Goal: Transaction & Acquisition: Purchase product/service

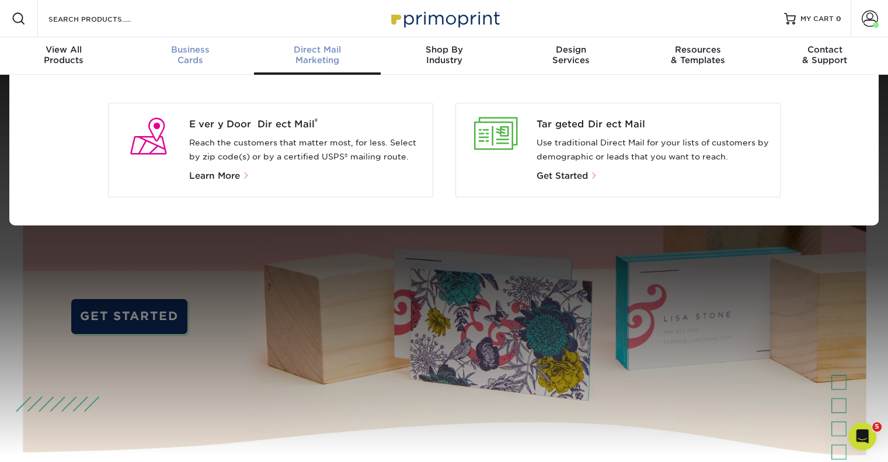
click at [183, 64] on div "Business Cards" at bounding box center [190, 54] width 127 height 21
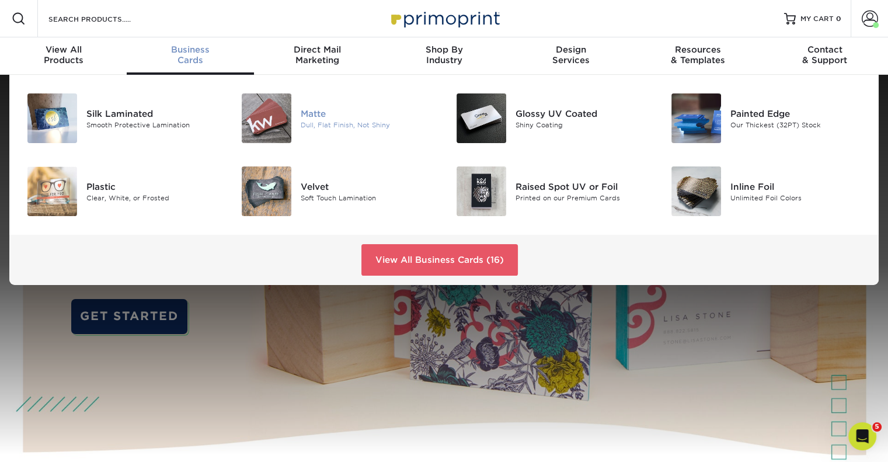
click at [302, 121] on div "Dull, Flat Finish, Not Shiny" at bounding box center [368, 125] width 134 height 10
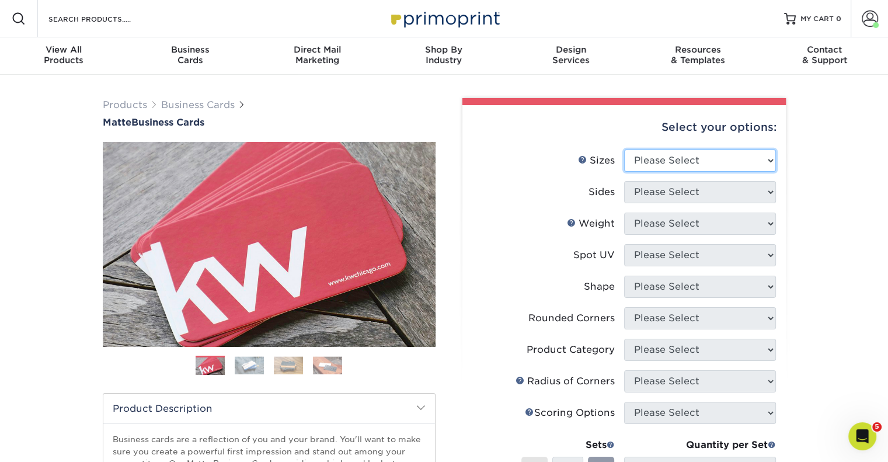
click at [648, 154] on select "Please Select 1.5" x 3.5" - Mini 1.75" x 3.5" - Mini 2" x 2" - Square 2" x 3" -…" at bounding box center [700, 160] width 152 height 22
select select "2.00x3.50"
click at [624, 149] on select "Please Select 1.5" x 3.5" - Mini 1.75" x 3.5" - Mini 2" x 2" - Square 2" x 3" -…" at bounding box center [700, 160] width 152 height 22
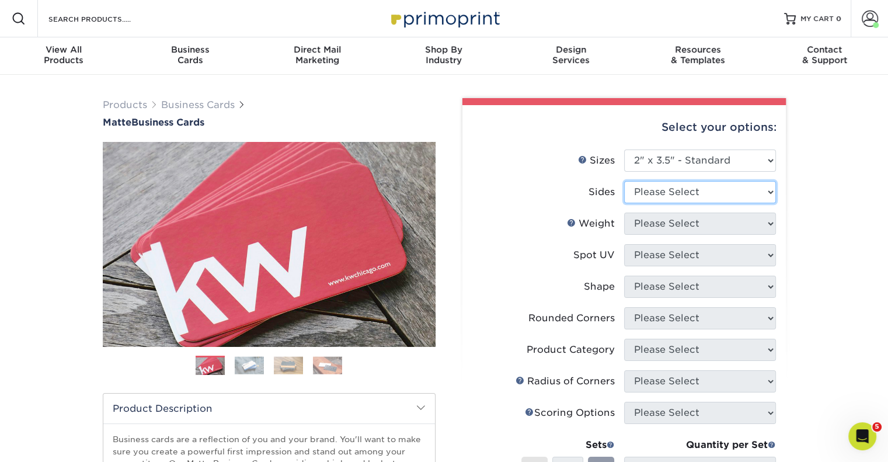
click at [645, 190] on select "Please Select Print Both Sides Print Front Only" at bounding box center [700, 192] width 152 height 22
select select "13abbda7-1d64-4f25-8bb2-c179b224825d"
click at [624, 181] on select "Please Select Print Both Sides Print Front Only" at bounding box center [700, 192] width 152 height 22
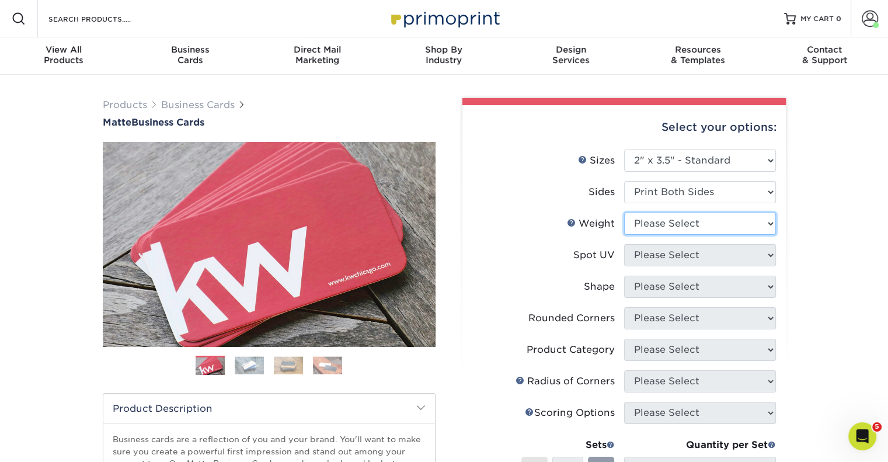
click at [659, 229] on select "Please Select 16PT 14PT" at bounding box center [700, 224] width 152 height 22
select select "16PT"
click at [624, 213] on select "Please Select 16PT 14PT" at bounding box center [700, 224] width 152 height 22
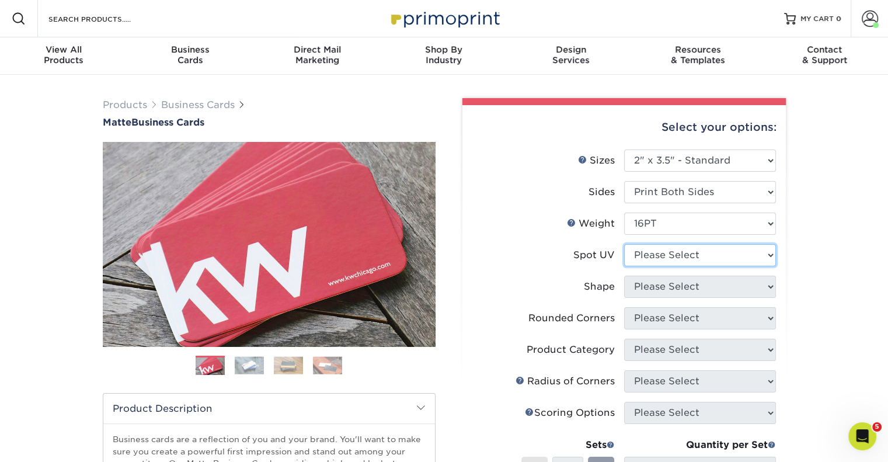
click at [655, 255] on select "Please Select No Spot UV Front and Back (Both Sides) Front Only Back Only" at bounding box center [700, 255] width 152 height 22
select select "3"
click at [624, 244] on select "Please Select No Spot UV Front and Back (Both Sides) Front Only Back Only" at bounding box center [700, 255] width 152 height 22
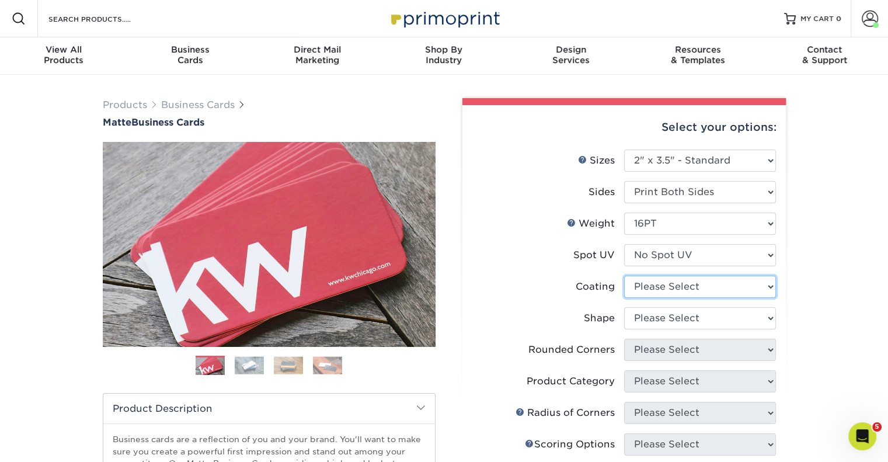
click at [658, 290] on select at bounding box center [700, 287] width 152 height 22
select select "121bb7b5-3b4d-429f-bd8d-bbf80e953313"
click at [624, 276] on select at bounding box center [700, 287] width 152 height 22
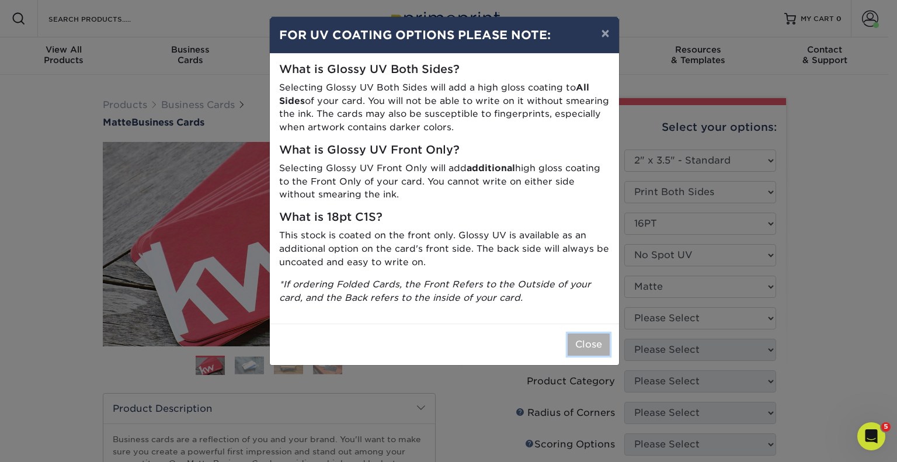
click at [587, 346] on button "Close" at bounding box center [589, 344] width 42 height 22
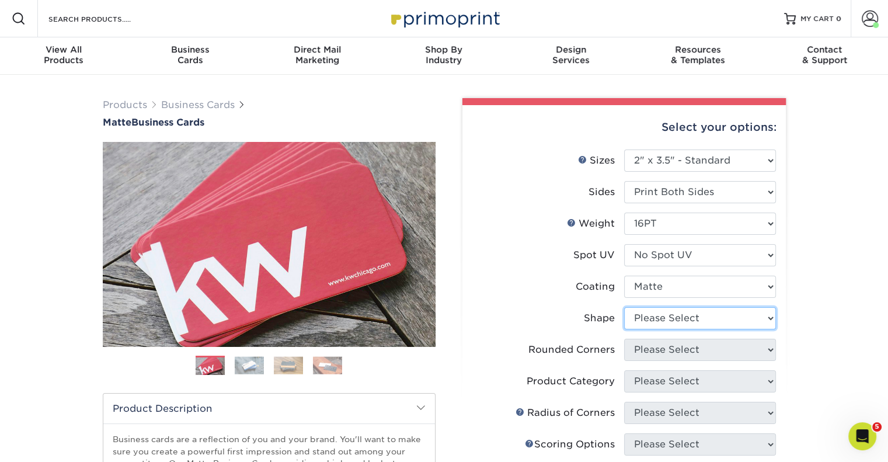
click at [650, 324] on select "Please Select Standard Oval" at bounding box center [700, 318] width 152 height 22
select select "standard"
click at [624, 307] on select "Please Select Standard Oval" at bounding box center [700, 318] width 152 height 22
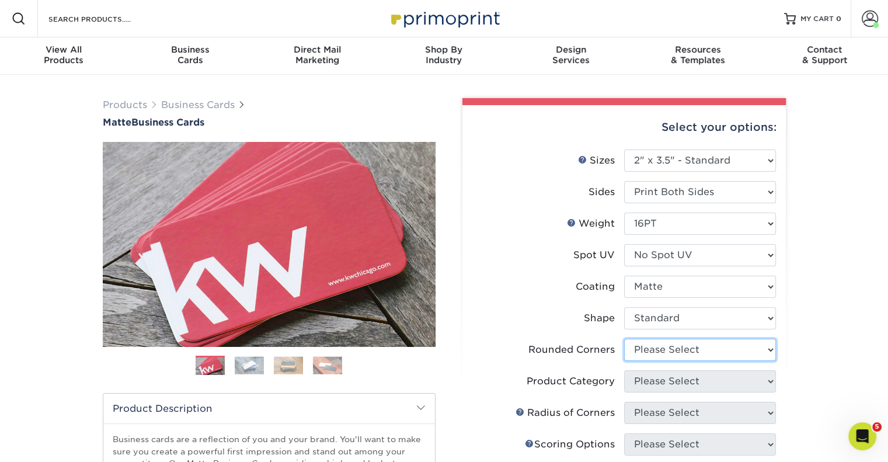
drag, startPoint x: 645, startPoint y: 346, endPoint x: 652, endPoint y: 347, distance: 7.7
click at [652, 347] on select "Please Select Yes - Round 2 Corners Yes - Round 4 Corners No" at bounding box center [700, 350] width 152 height 22
select select "0"
click at [624, 339] on select "Please Select Yes - Round 2 Corners Yes - Round 4 Corners No" at bounding box center [700, 350] width 152 height 22
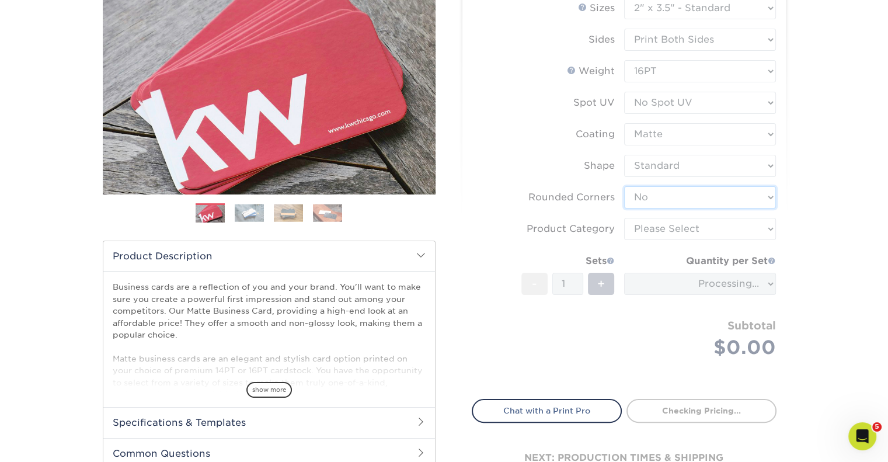
scroll to position [154, 0]
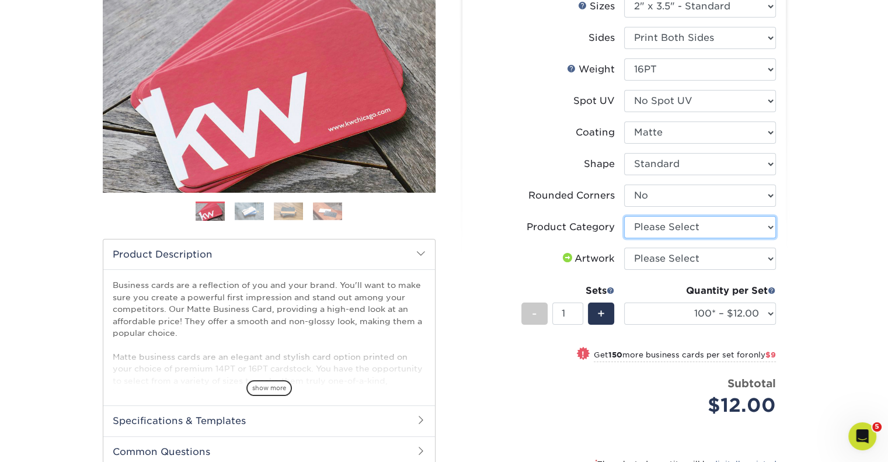
click at [722, 231] on select "Please Select Business Cards" at bounding box center [700, 227] width 152 height 22
select select "3b5148f1-0588-4f88-a218-97bcfdce65c1"
click at [624, 216] on select "Please Select Business Cards" at bounding box center [700, 227] width 152 height 22
click at [698, 264] on select "Please Select I will upload files I need a design - $100" at bounding box center [700, 259] width 152 height 22
select select "upload"
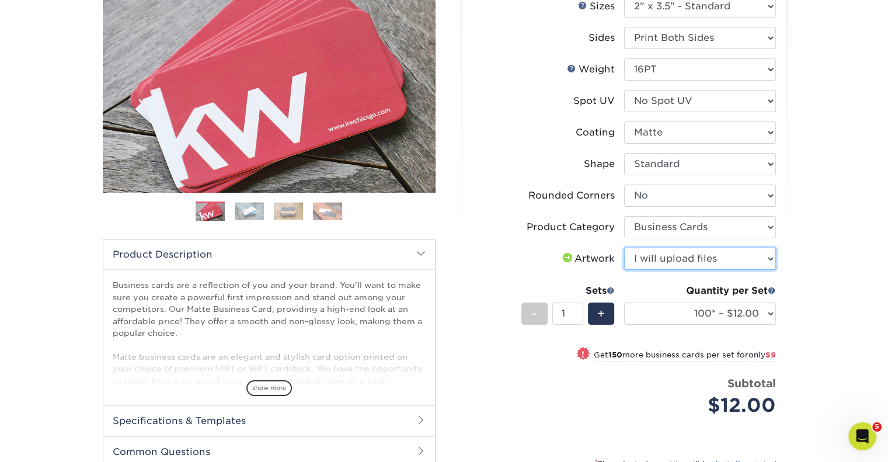
click at [624, 248] on select "Please Select I will upload files I need a design - $100" at bounding box center [700, 259] width 152 height 22
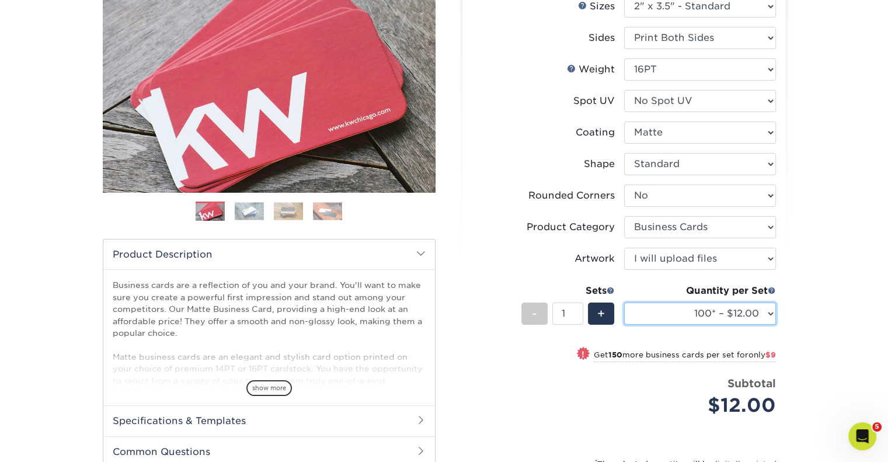
click at [693, 307] on select "100* – $12.00 250* – $21.00 500 – $42.00 1000 – $53.00 2500 – $95.00 5000 – $18…" at bounding box center [700, 313] width 152 height 22
select select "250* – $21.00"
click at [624, 302] on select "100* – $12.00 250* – $21.00 500 – $42.00 1000 – $53.00 2500 – $95.00 5000 – $18…" at bounding box center [700, 313] width 152 height 22
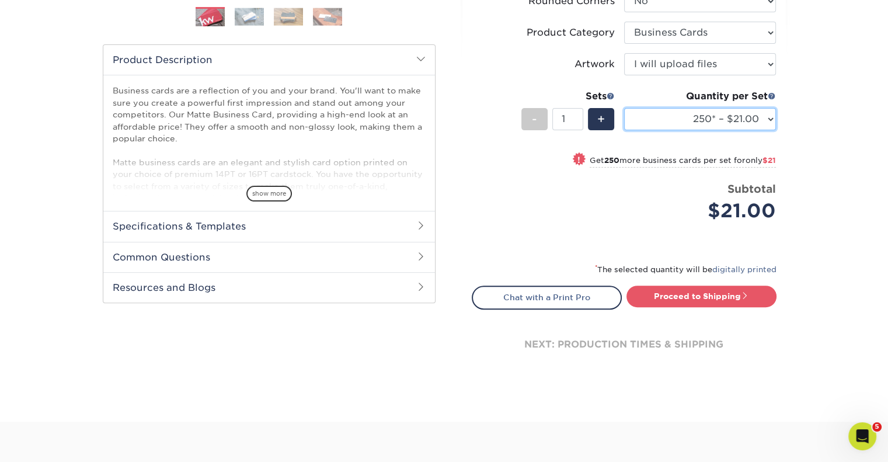
scroll to position [354, 0]
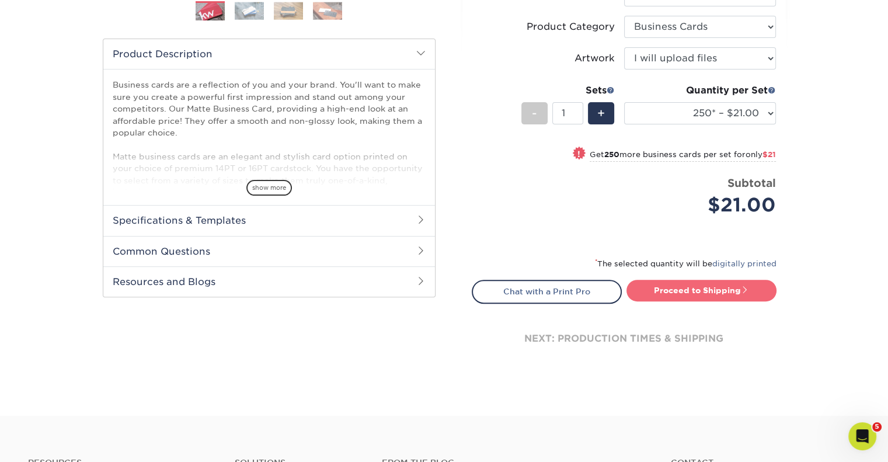
click at [709, 286] on link "Proceed to Shipping" at bounding box center [702, 290] width 150 height 21
type input "Set 1"
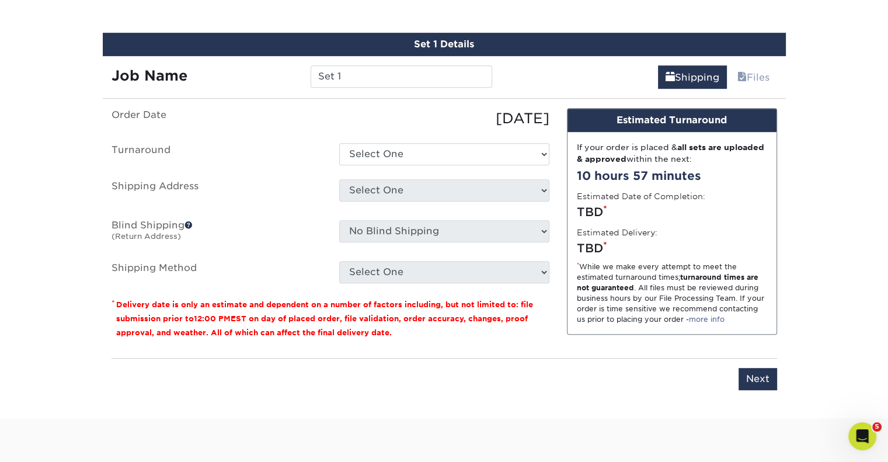
scroll to position [666, 0]
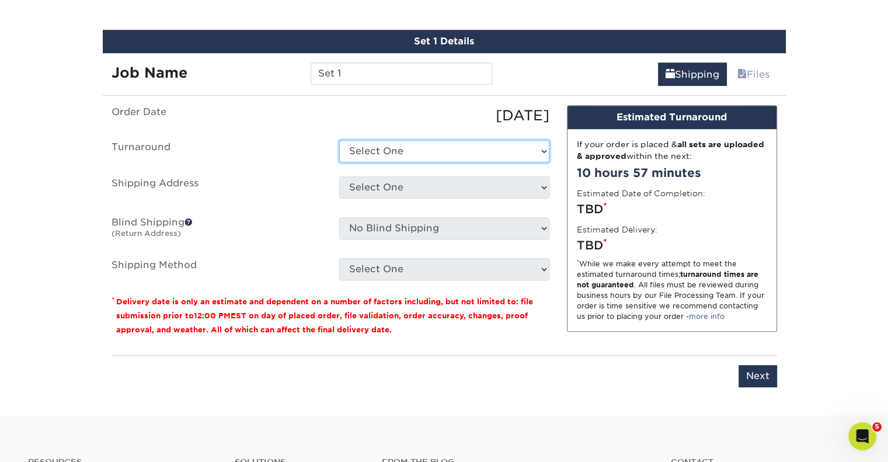
click at [424, 161] on select "Select One 2-4 Business Days 2 Day Next Business Day" at bounding box center [444, 151] width 210 height 22
select select "9fe09f74-13a8-4433-b0c6-7e0e9829344b"
click at [339, 140] on select "Select One 2-4 Business Days 2 Day Next Business Day" at bounding box center [444, 151] width 210 height 22
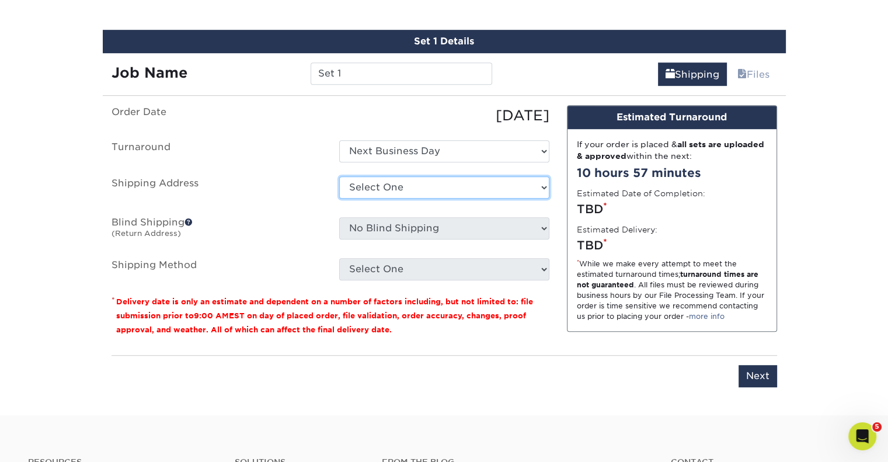
click at [384, 188] on select "Select One Alex Alvarez Home Ashley Barb Coughlin Home Betsy Bosnak Bill Santan…" at bounding box center [444, 187] width 210 height 22
select select "260249"
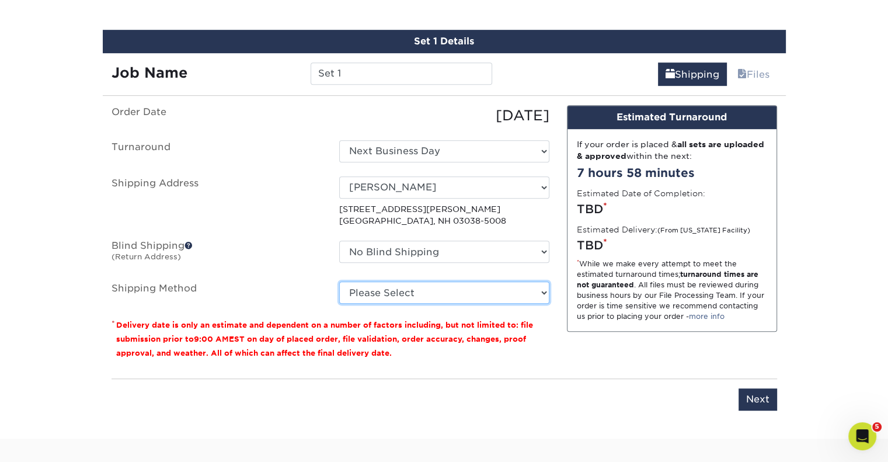
click at [426, 296] on select "Please Select Ground Shipping (+$7.84) 3 Day Shipping Service (+$20.06) 2 Day A…" at bounding box center [444, 292] width 210 height 22
select select "03"
click at [339, 281] on select "Please Select Ground Shipping (+$7.84) 3 Day Shipping Service (+$20.06) 2 Day A…" at bounding box center [444, 292] width 210 height 22
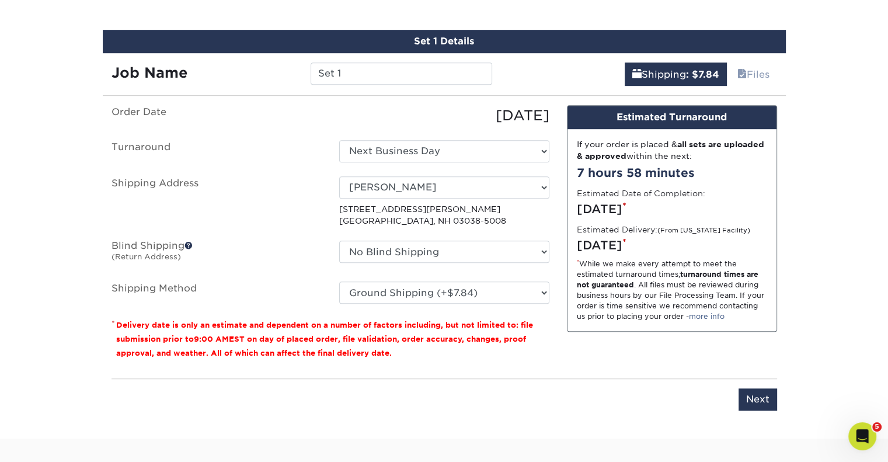
click at [570, 366] on div "Design Estimated Turnaround If your order is placed & all sets are uploaded & a…" at bounding box center [672, 237] width 228 height 265
click at [747, 396] on input "Next" at bounding box center [758, 399] width 39 height 22
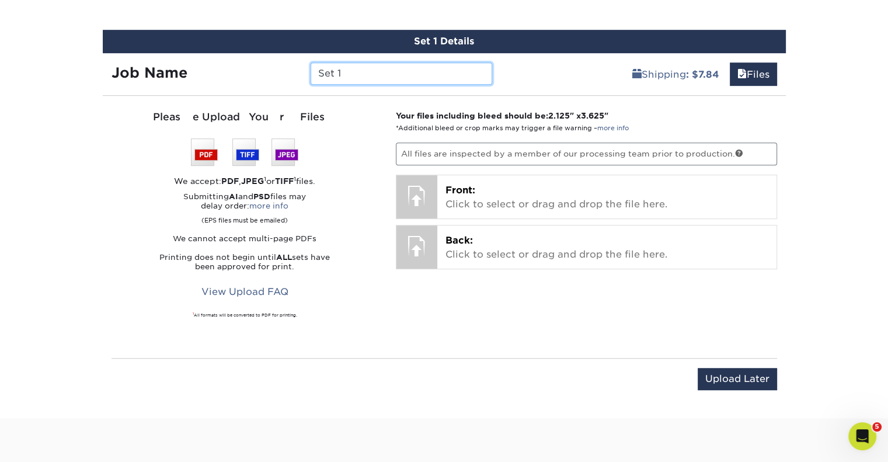
click at [354, 74] on input "Set 1" at bounding box center [402, 73] width 182 height 22
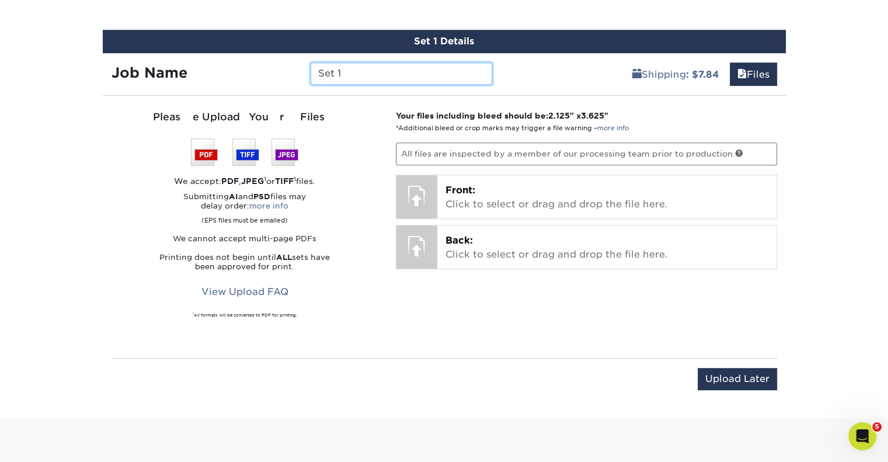
click at [354, 74] on input "Set 1" at bounding box center [402, 73] width 182 height 22
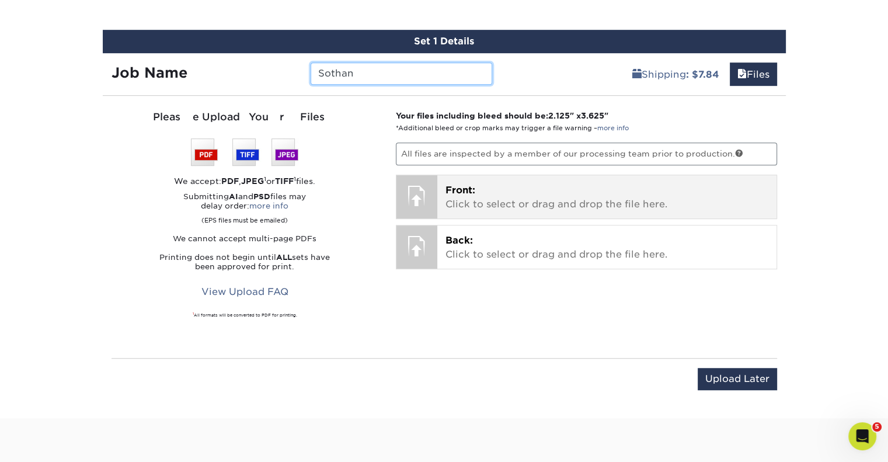
type input "Sothan"
click at [509, 196] on p "Front: Click to select or drag and drop the file here." at bounding box center [607, 197] width 323 height 28
click at [413, 180] on div at bounding box center [416, 195] width 41 height 41
click at [495, 186] on p "Front: Click to select or drag and drop the file here." at bounding box center [607, 197] width 323 height 28
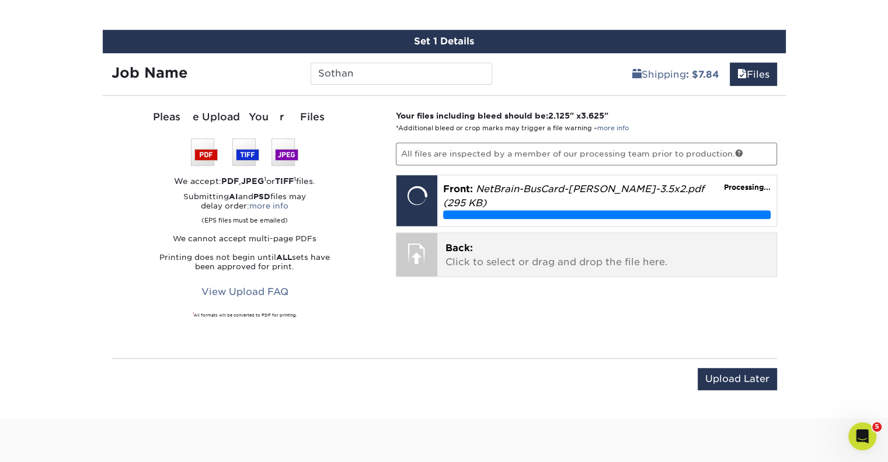
click at [450, 253] on p "Back: Click to select or drag and drop the file here." at bounding box center [607, 255] width 323 height 28
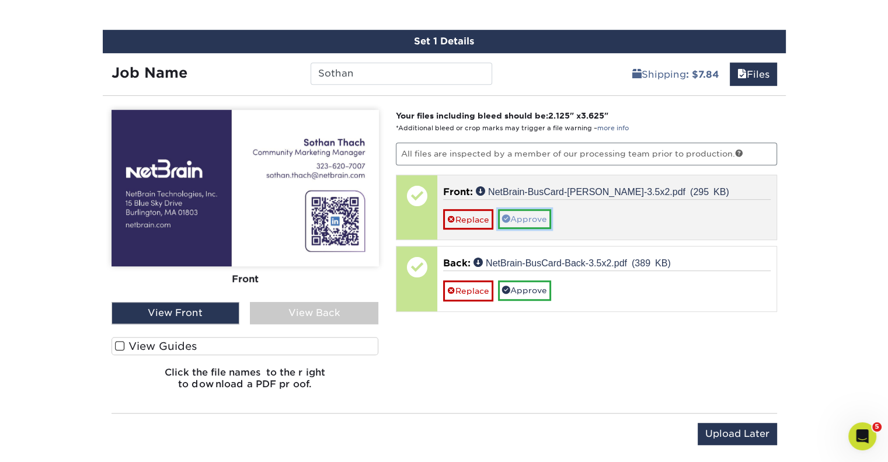
click at [523, 217] on link "Approve" at bounding box center [524, 219] width 53 height 20
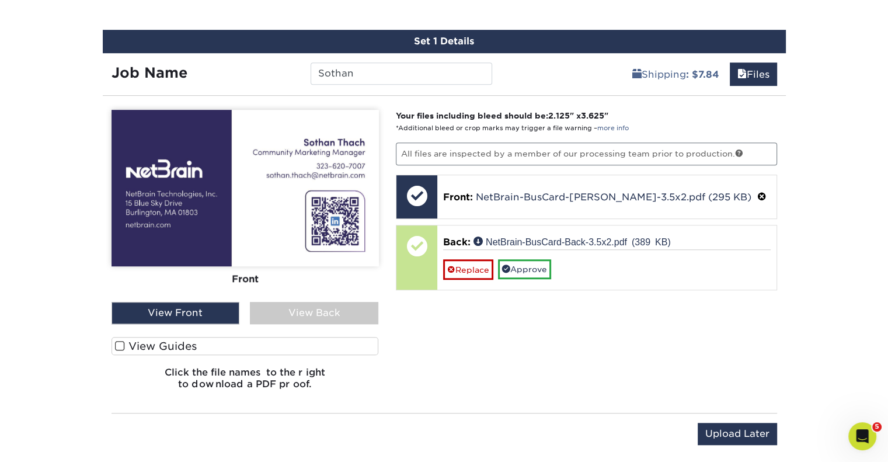
click at [327, 316] on div "View Back" at bounding box center [314, 313] width 128 height 22
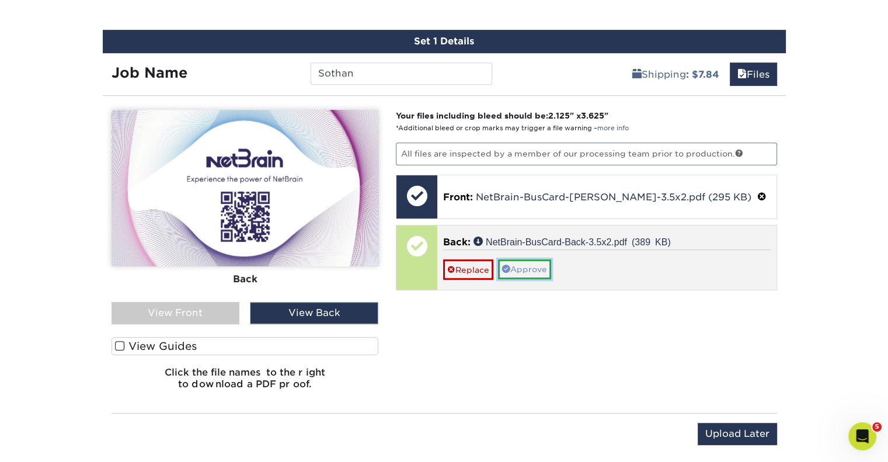
click at [522, 267] on link "Approve" at bounding box center [524, 269] width 53 height 20
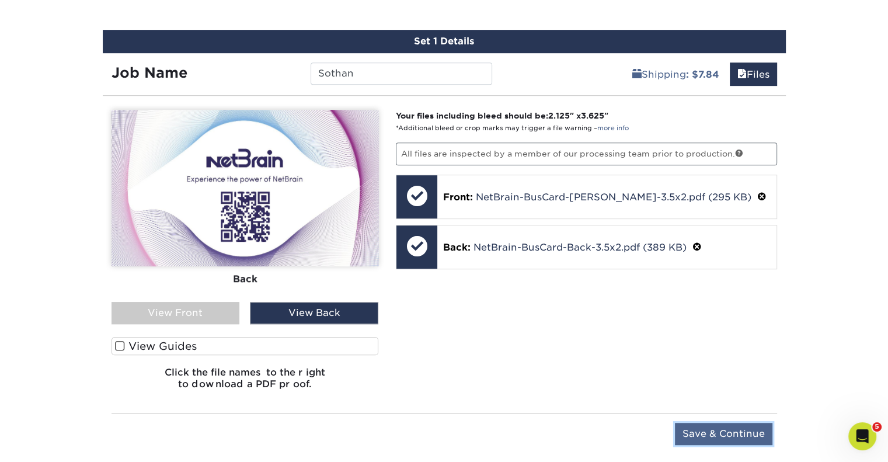
click at [740, 428] on input "Save & Continue" at bounding box center [724, 434] width 98 height 22
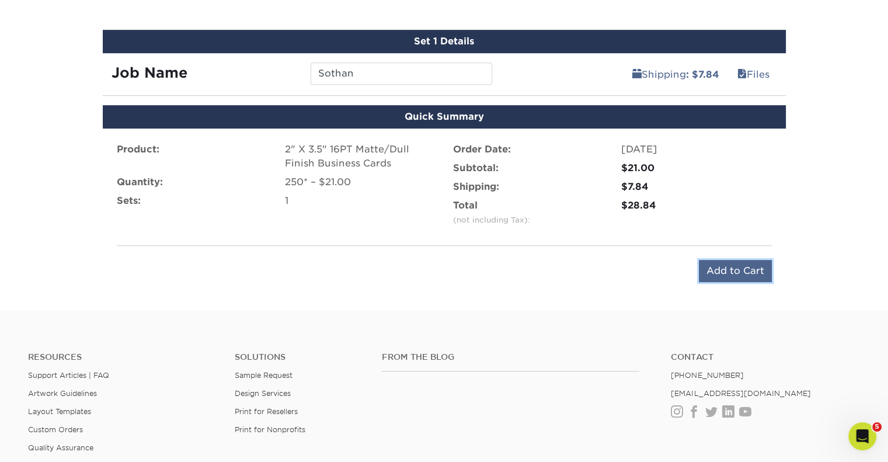
click at [747, 265] on input "Add to Cart" at bounding box center [735, 271] width 73 height 22
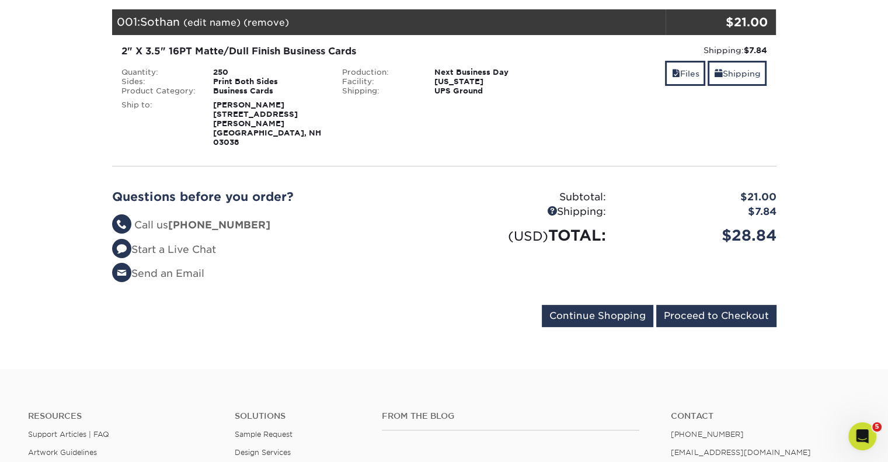
scroll to position [169, 0]
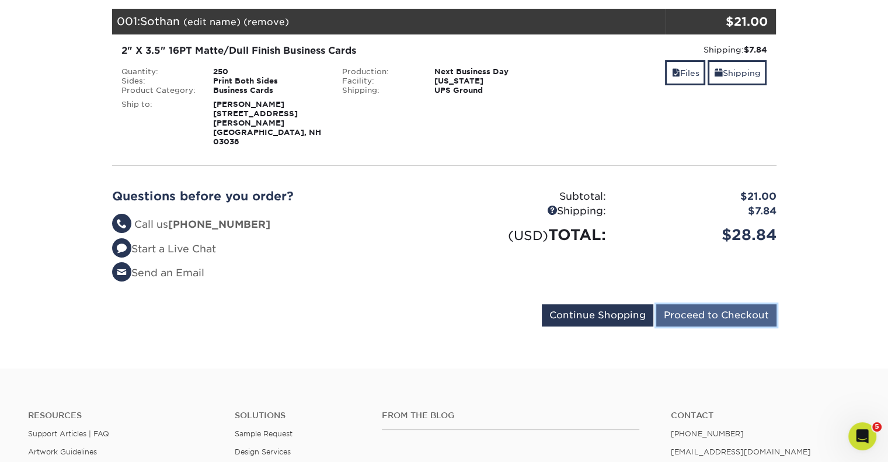
click at [715, 304] on input "Proceed to Checkout" at bounding box center [716, 315] width 120 height 22
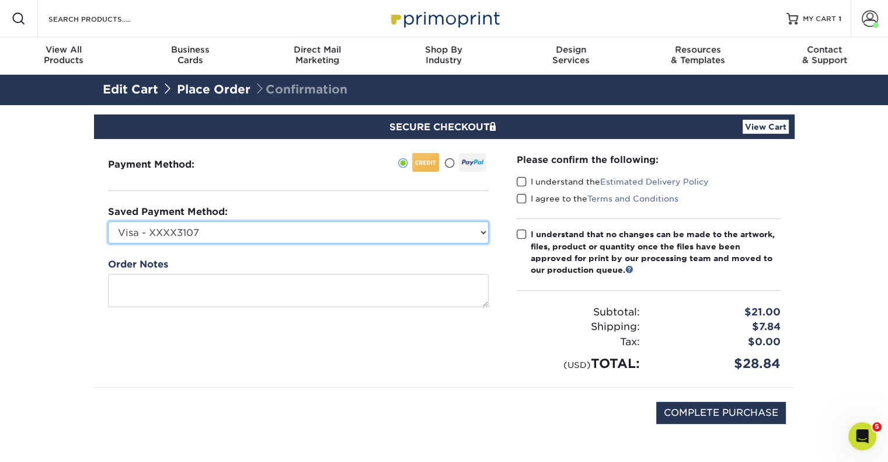
click at [448, 231] on select "Visa - XXXX3107 Visa - XXXX9664 Visa - XXXX5212 Visa - XXXX4823 New Credit Card" at bounding box center [298, 232] width 381 height 22
select select "69627"
click at [108, 221] on select "Visa - XXXX3107 Visa - XXXX9664 Visa - XXXX5212 Visa - XXXX4823 New Credit Card" at bounding box center [298, 232] width 381 height 22
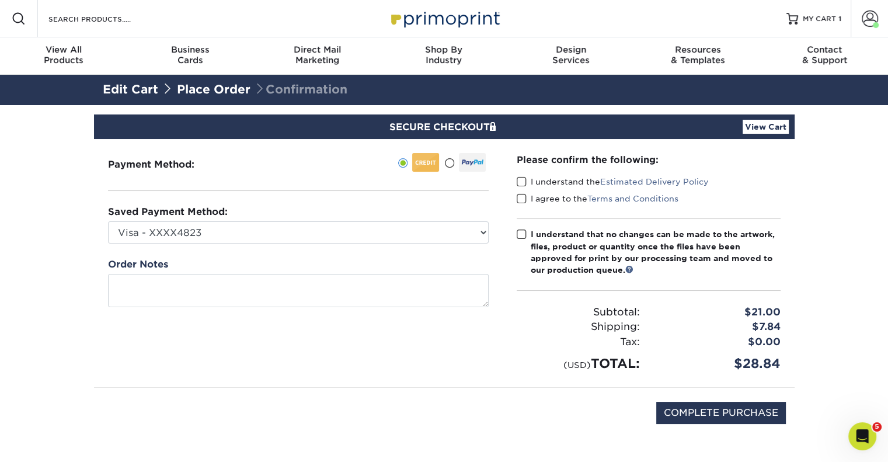
click at [524, 180] on span at bounding box center [522, 181] width 10 height 11
click at [0, 0] on input "I understand the Estimated Delivery Policy" at bounding box center [0, 0] width 0 height 0
click at [523, 193] on span at bounding box center [522, 198] width 10 height 11
click at [0, 0] on input "I agree to the Terms and Conditions" at bounding box center [0, 0] width 0 height 0
click at [525, 228] on label "I understand that no changes can be made to the artwork, files, product or quan…" at bounding box center [649, 252] width 264 height 48
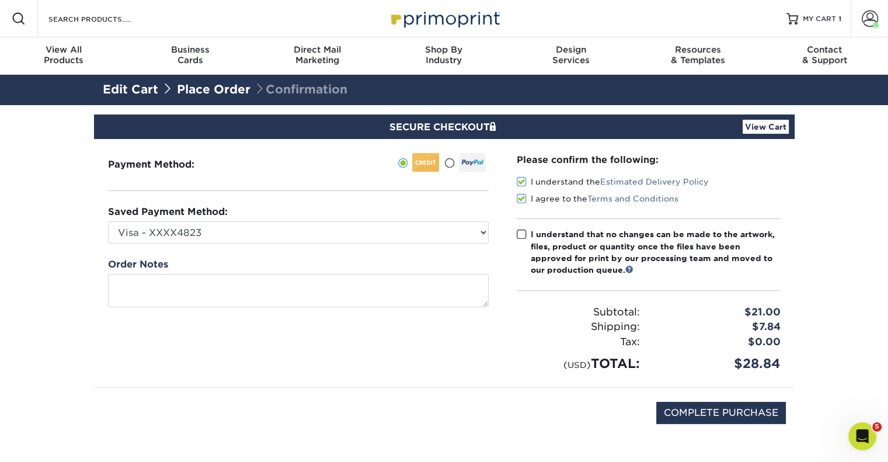
click at [0, 0] on input "I understand that no changes can be made to the artwork, files, product or quan…" at bounding box center [0, 0] width 0 height 0
click at [704, 415] on input "COMPLETE PURCHASE" at bounding box center [721, 413] width 130 height 22
type input "PROCESSING, PLEASE WAIT..."
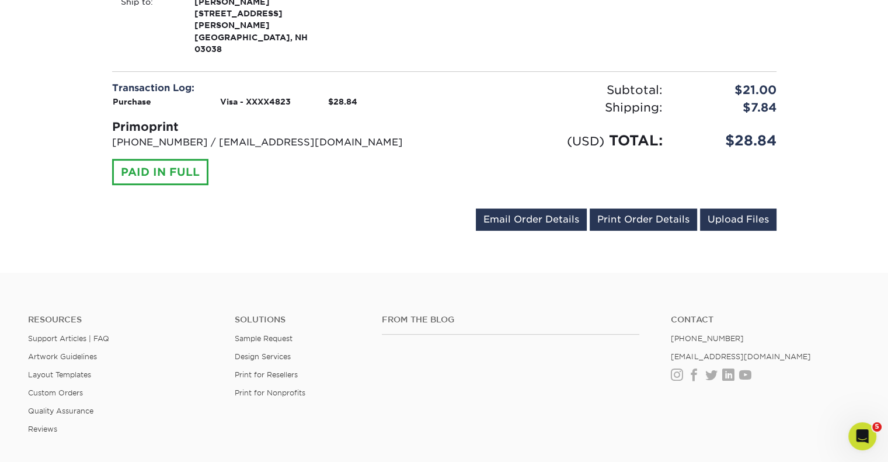
scroll to position [464, 0]
